Goal: Obtain resource: Download file/media

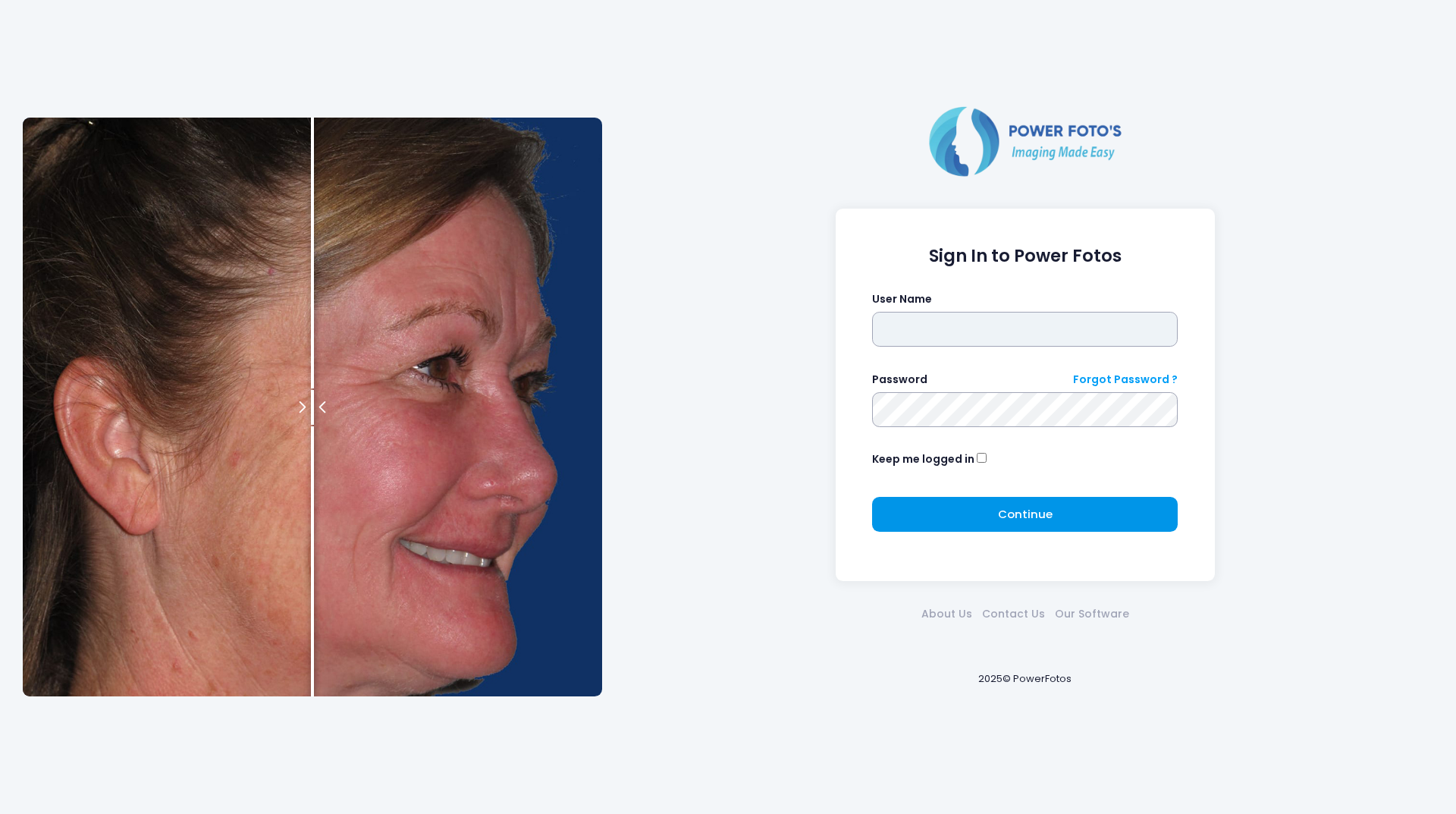
type input "********"
click at [958, 528] on button "Continue Please wait..." at bounding box center [1025, 514] width 305 height 35
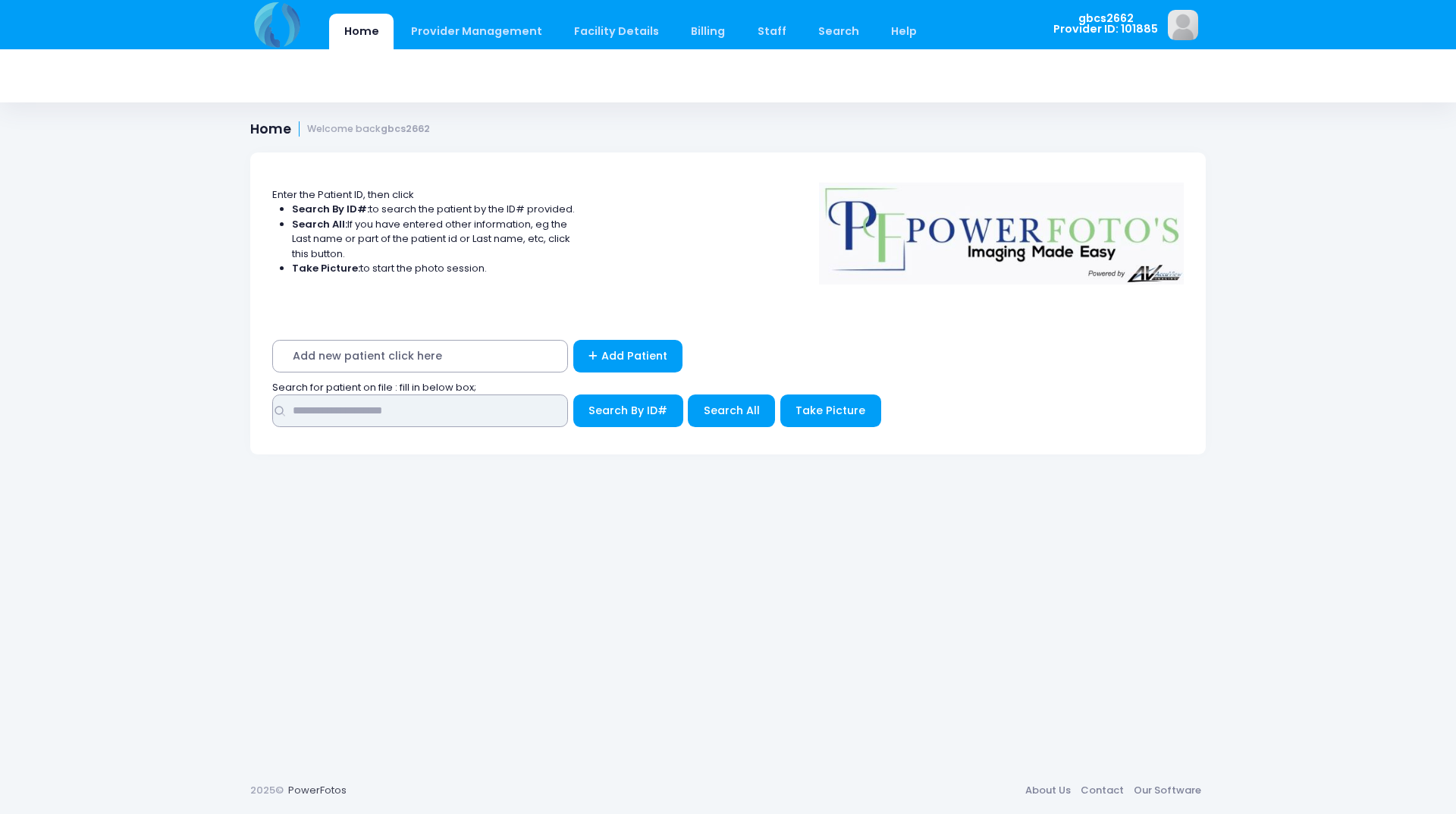
click at [464, 402] on input "text" at bounding box center [420, 410] width 296 height 32
type input "*****"
click at [574, 394] on button "Search By ID#" at bounding box center [628, 410] width 110 height 32
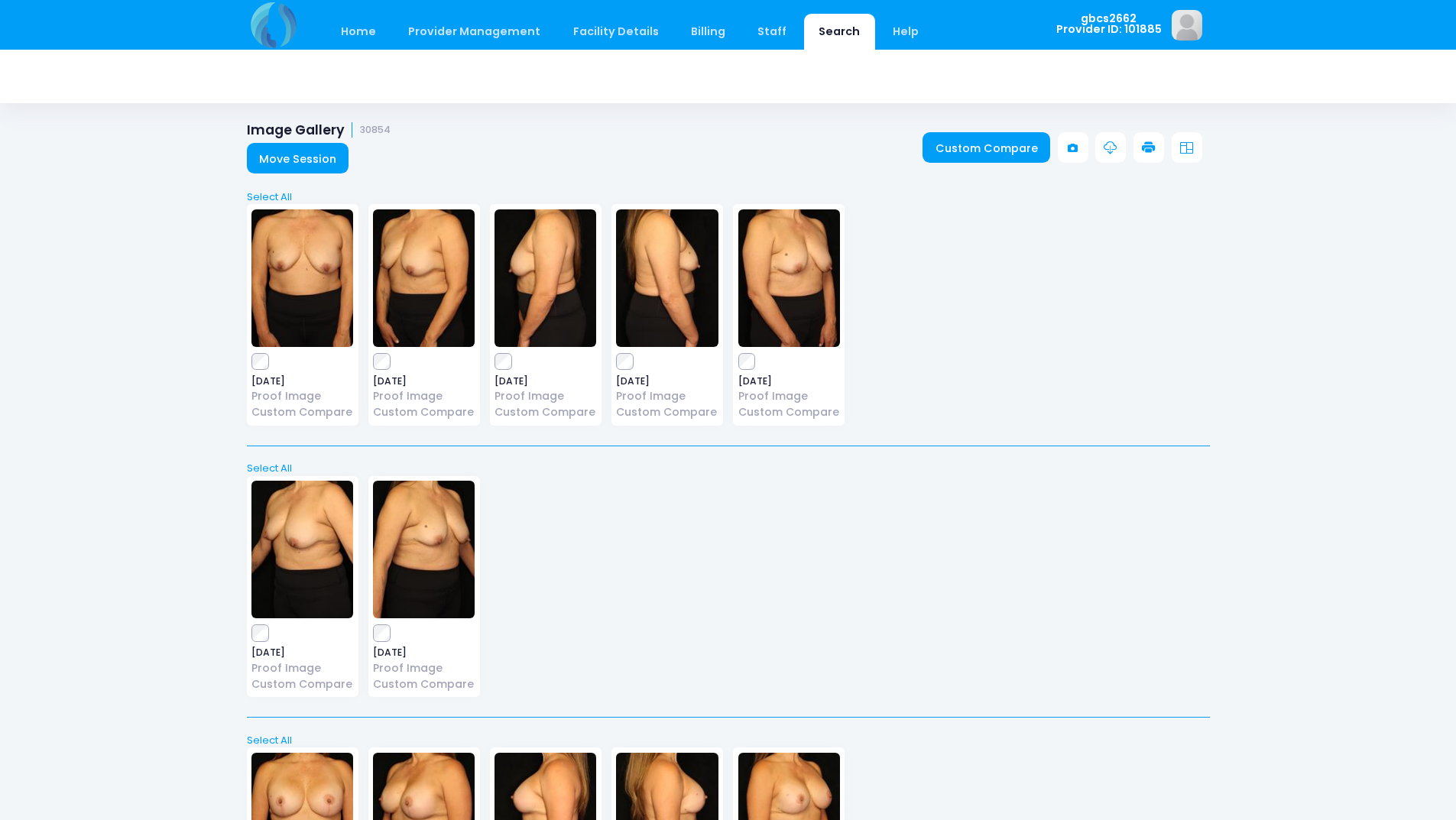
click at [1144, 146] on icon at bounding box center [1149, 148] width 14 height 14
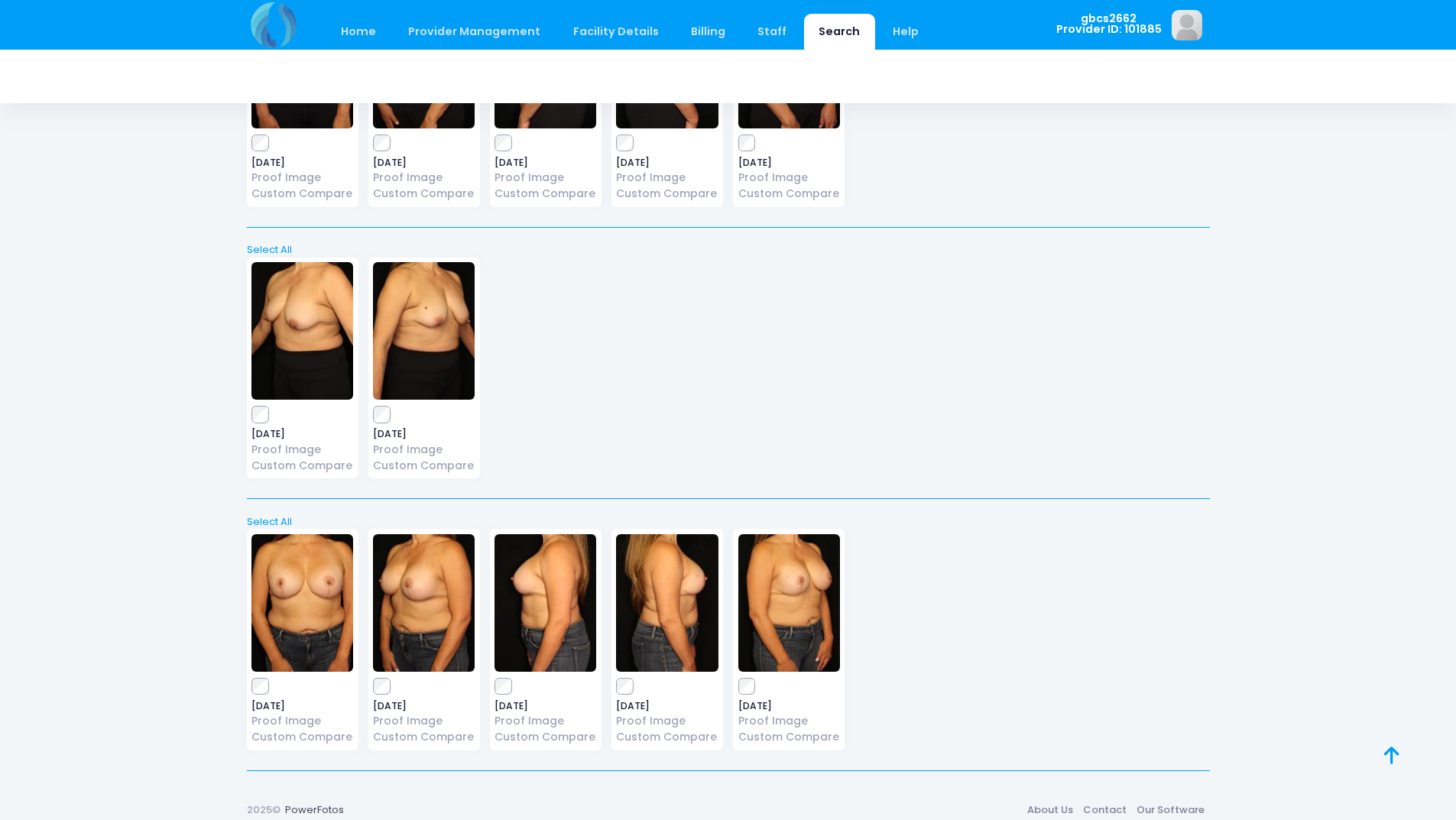
drag, startPoint x: 157, startPoint y: 641, endPoint x: 159, endPoint y: 624, distance: 17.1
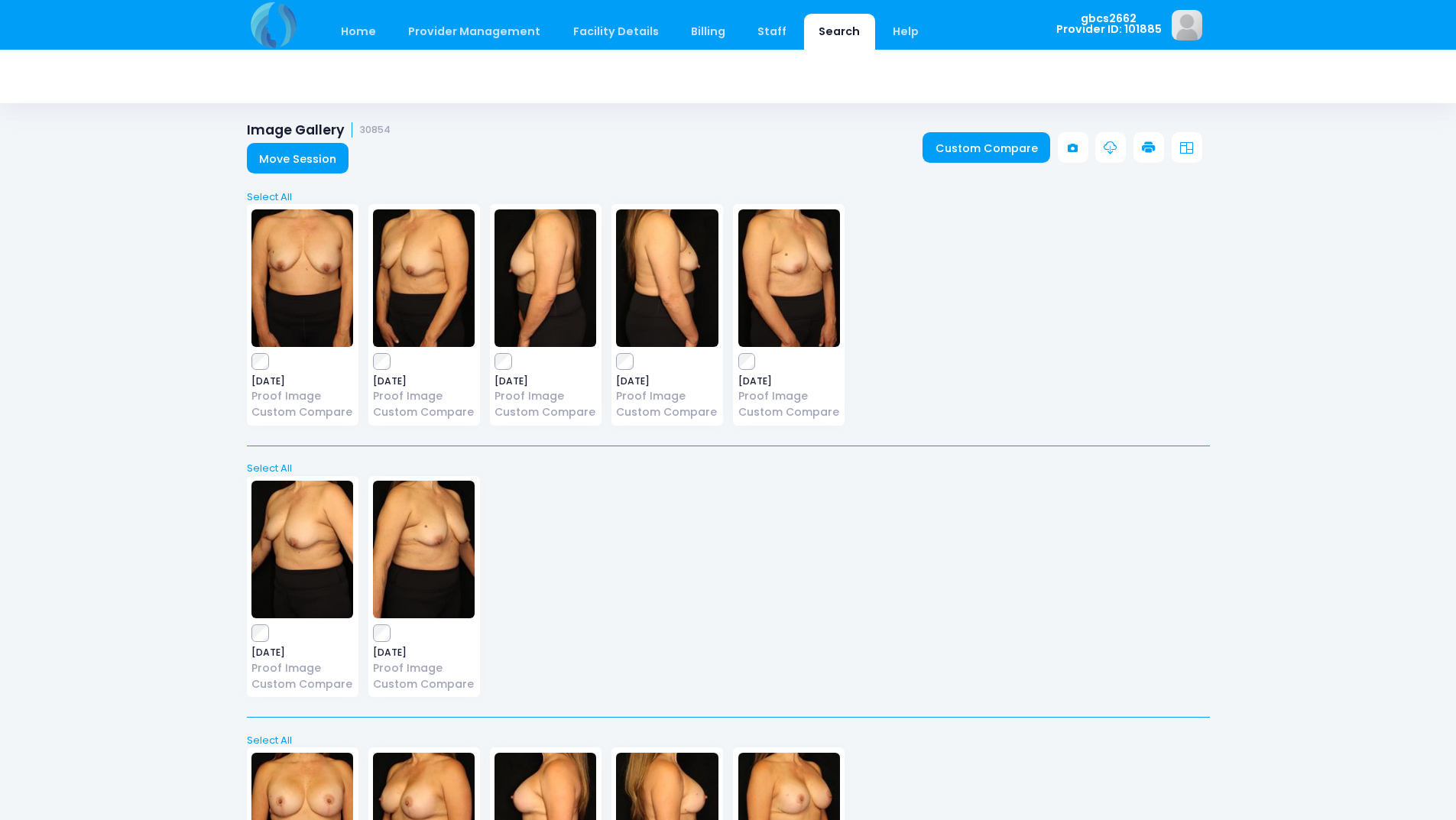
click at [635, 359] on label at bounding box center [666, 362] width 102 height 15
click at [1157, 138] on link at bounding box center [1149, 148] width 31 height 31
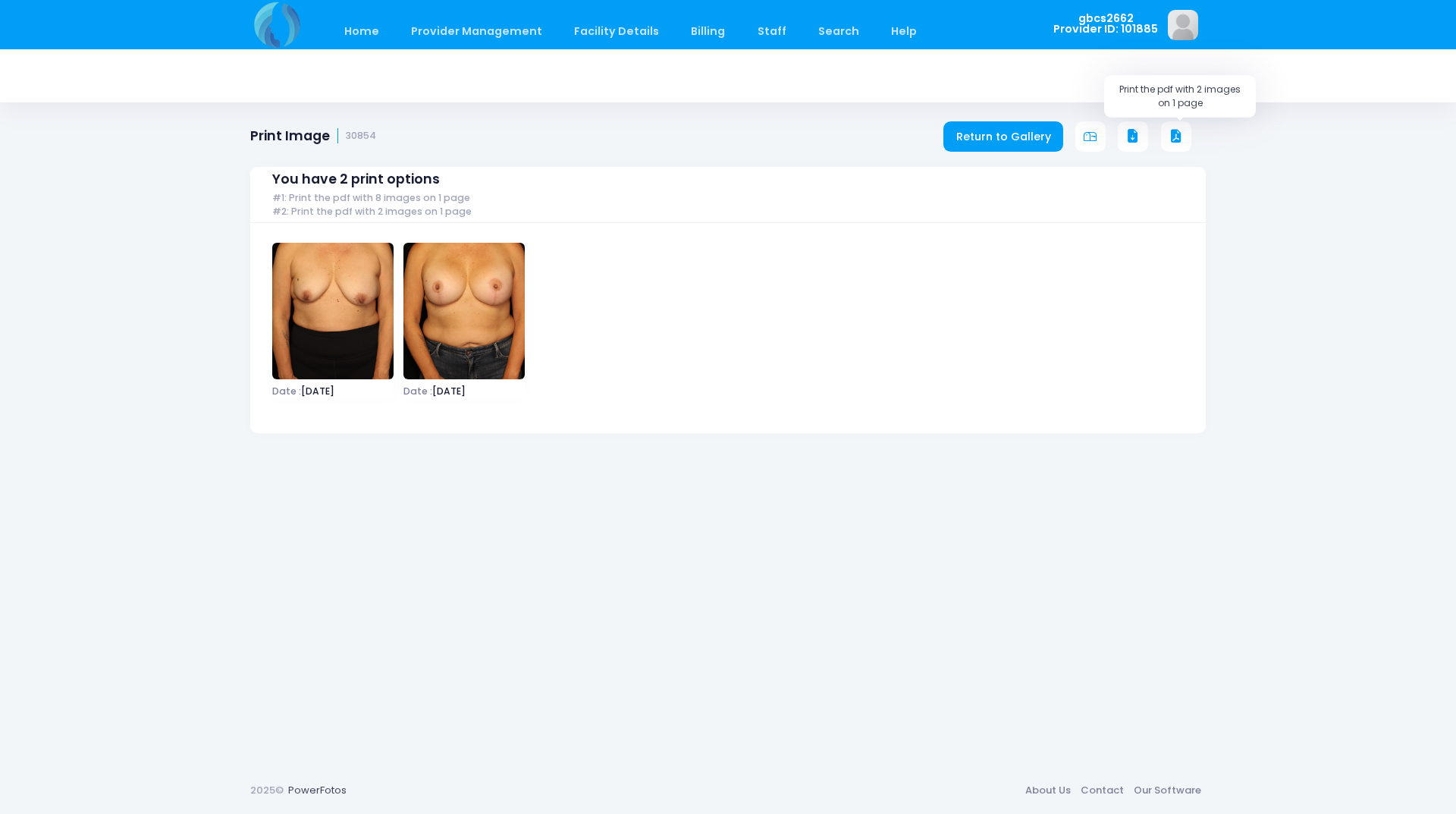
click at [1183, 140] on button at bounding box center [1177, 137] width 31 height 31
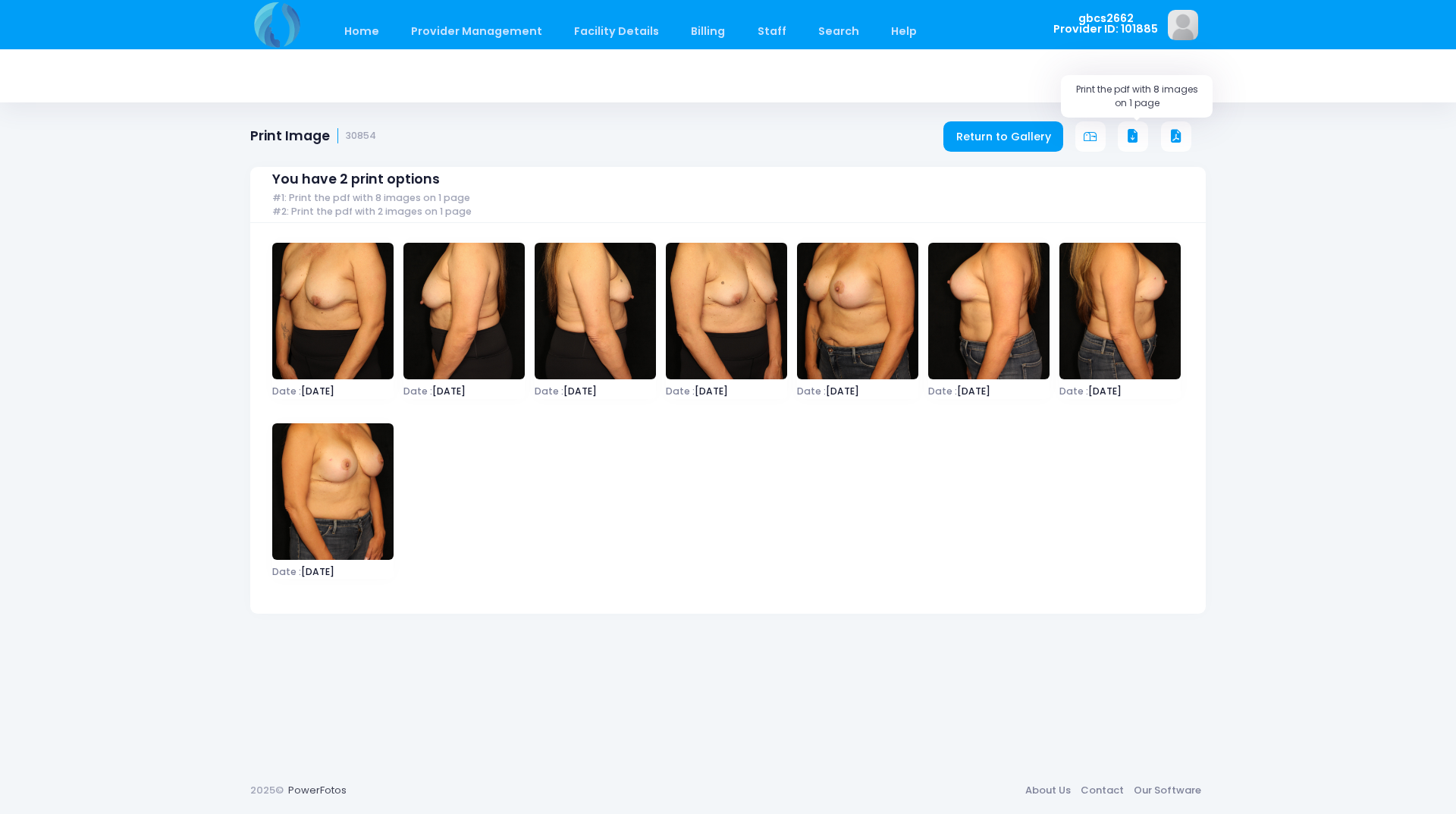
click at [1133, 135] on icon at bounding box center [1133, 136] width 14 height 14
